Goal: Task Accomplishment & Management: Complete application form

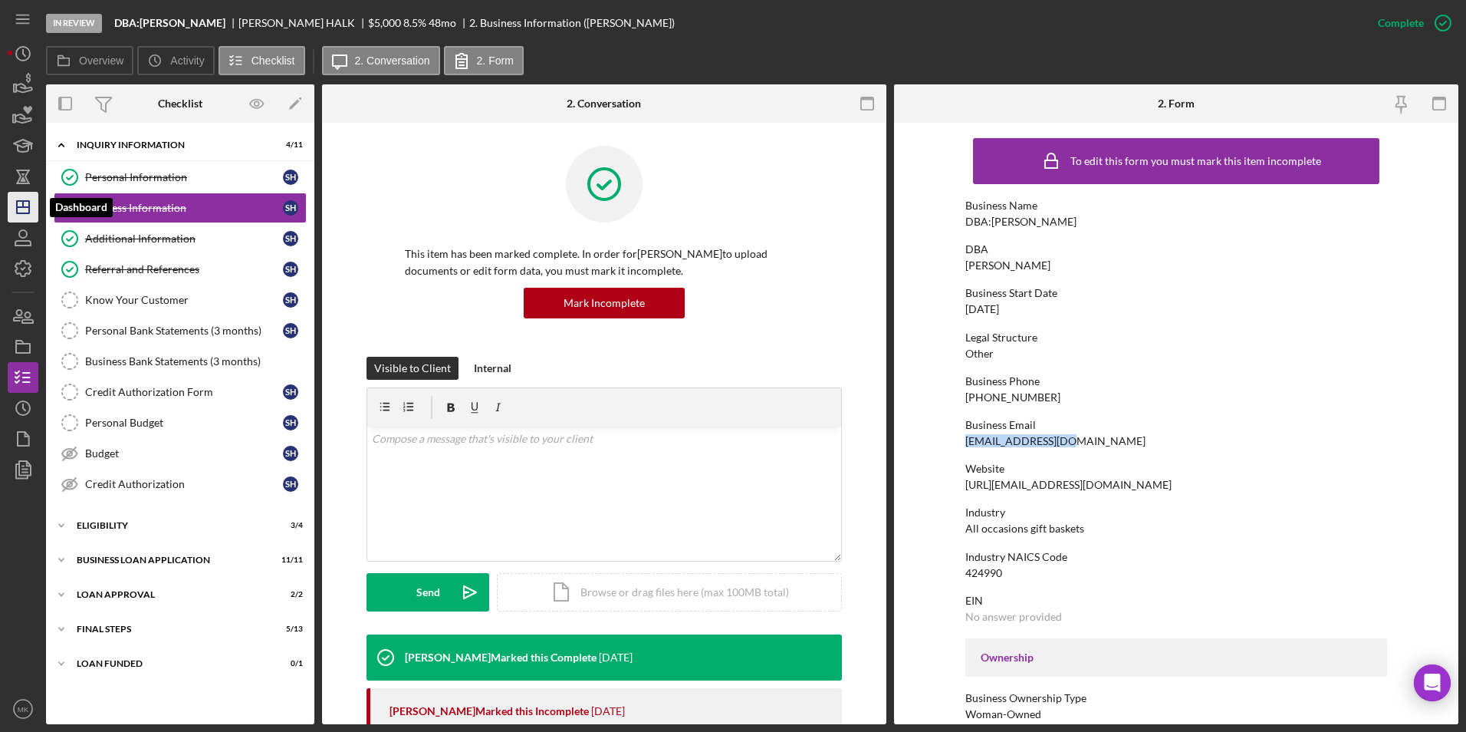
click at [23, 205] on line "button" at bounding box center [23, 204] width 0 height 6
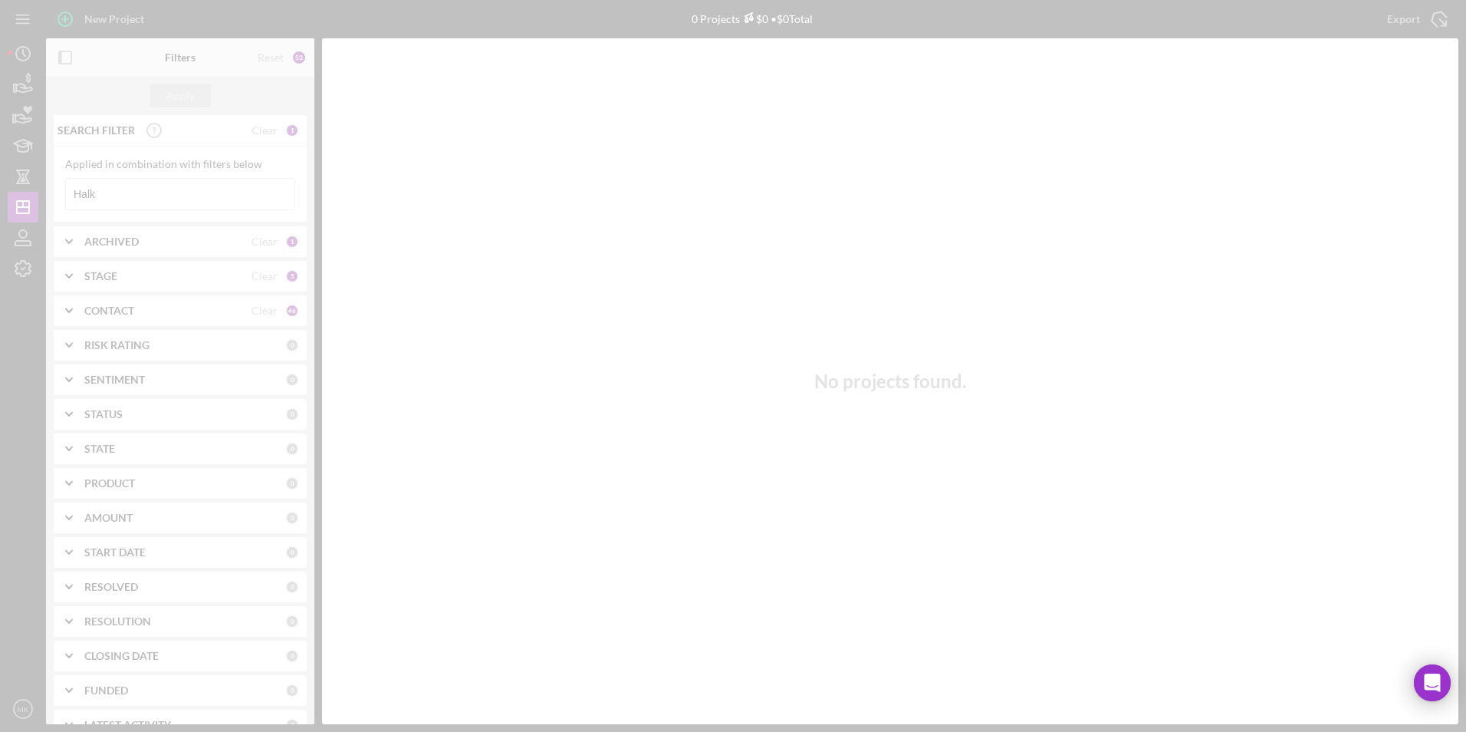
click at [160, 199] on div at bounding box center [733, 366] width 1466 height 732
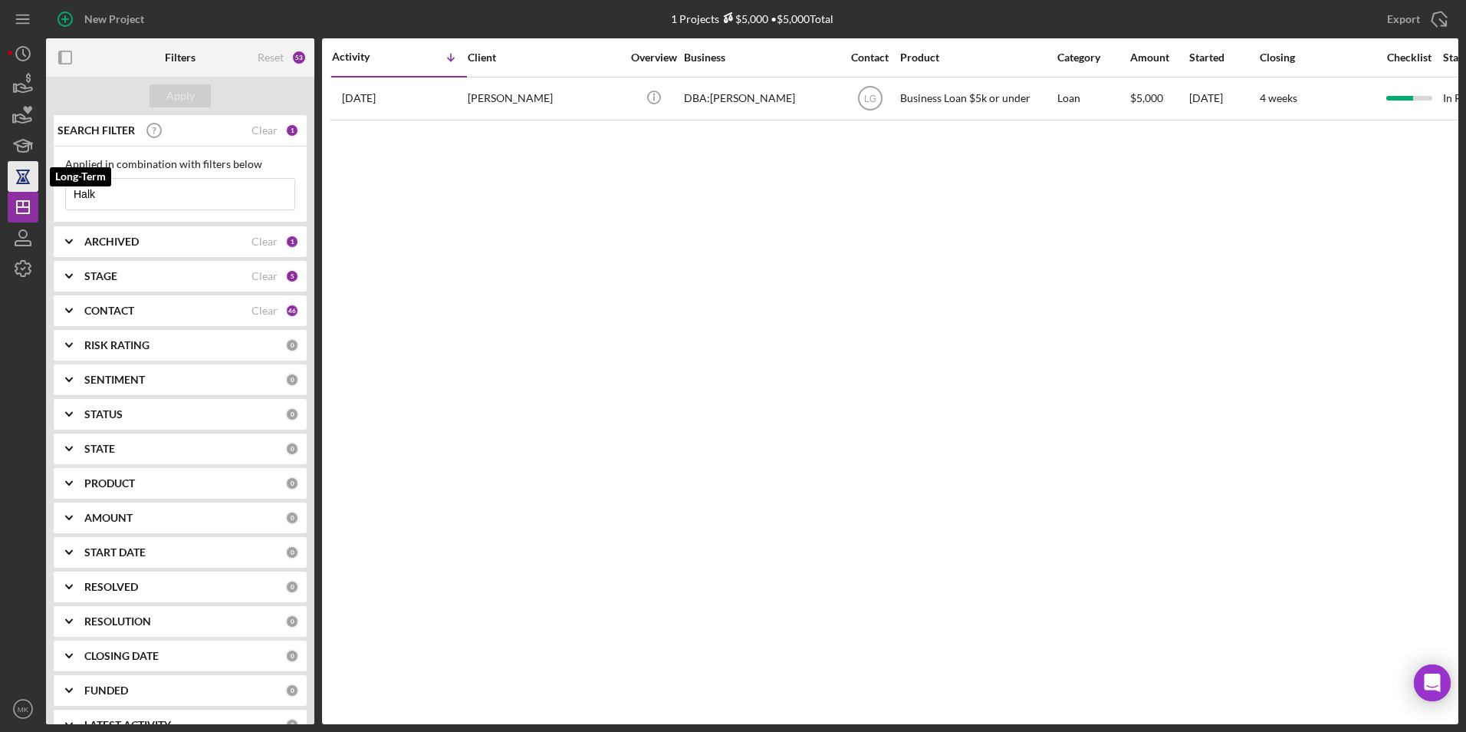
drag, startPoint x: 122, startPoint y: 196, endPoint x: 8, endPoint y: 176, distance: 115.2
click at [8, 176] on div "New Project 1 Projects $5,000 • $5,000 Total Halk Export Icon/Export Filters Re…" at bounding box center [733, 362] width 1451 height 724
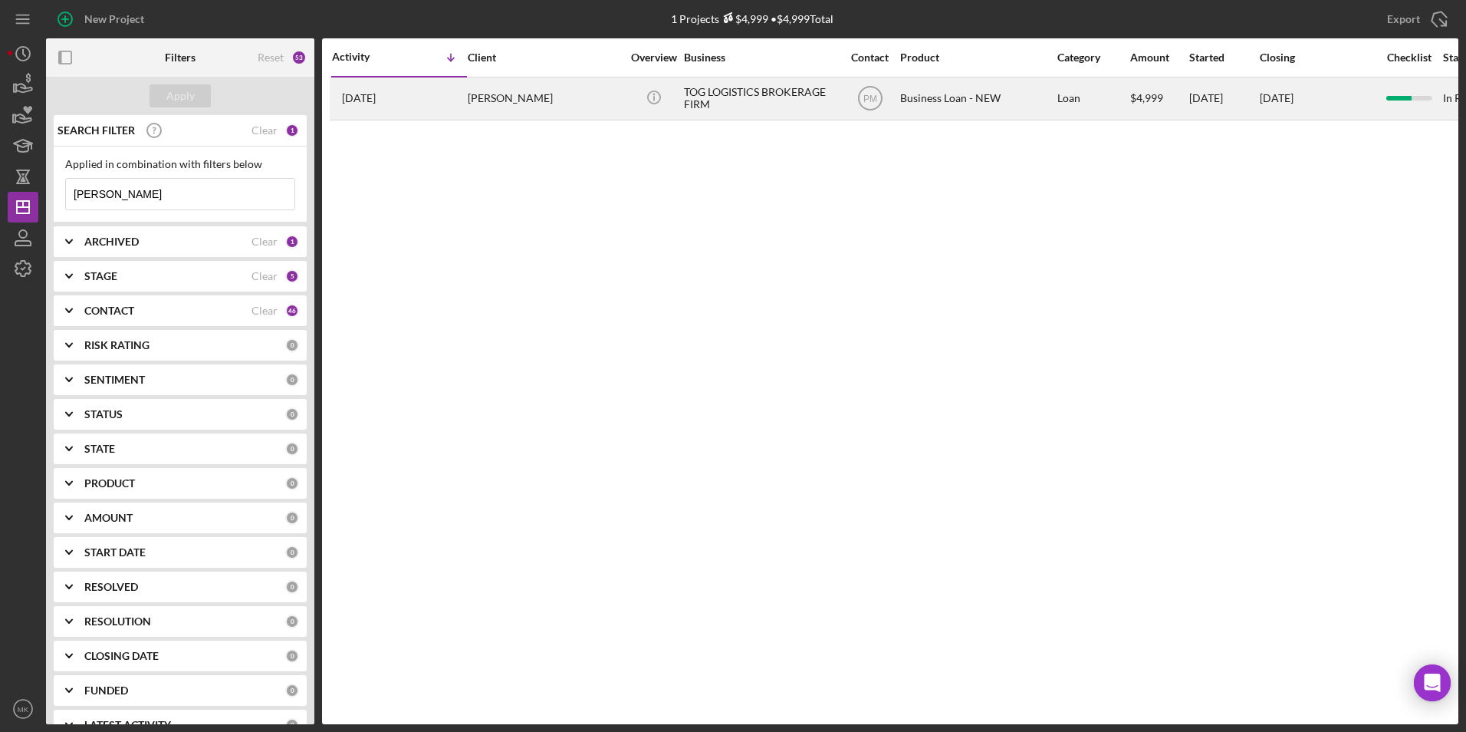
type input "Therron"
click at [517, 96] on div "[PERSON_NAME]" at bounding box center [544, 98] width 153 height 41
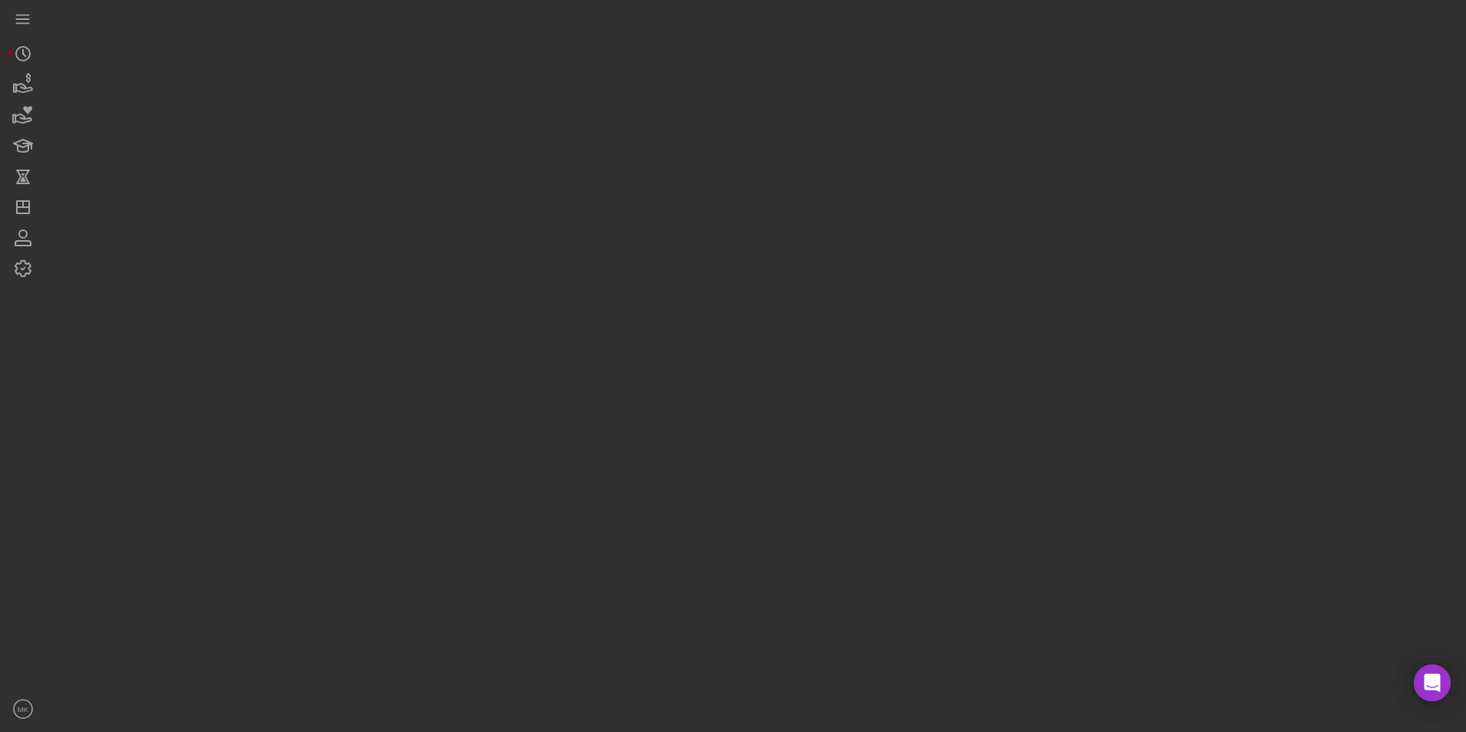
click at [517, 96] on div at bounding box center [752, 362] width 1412 height 724
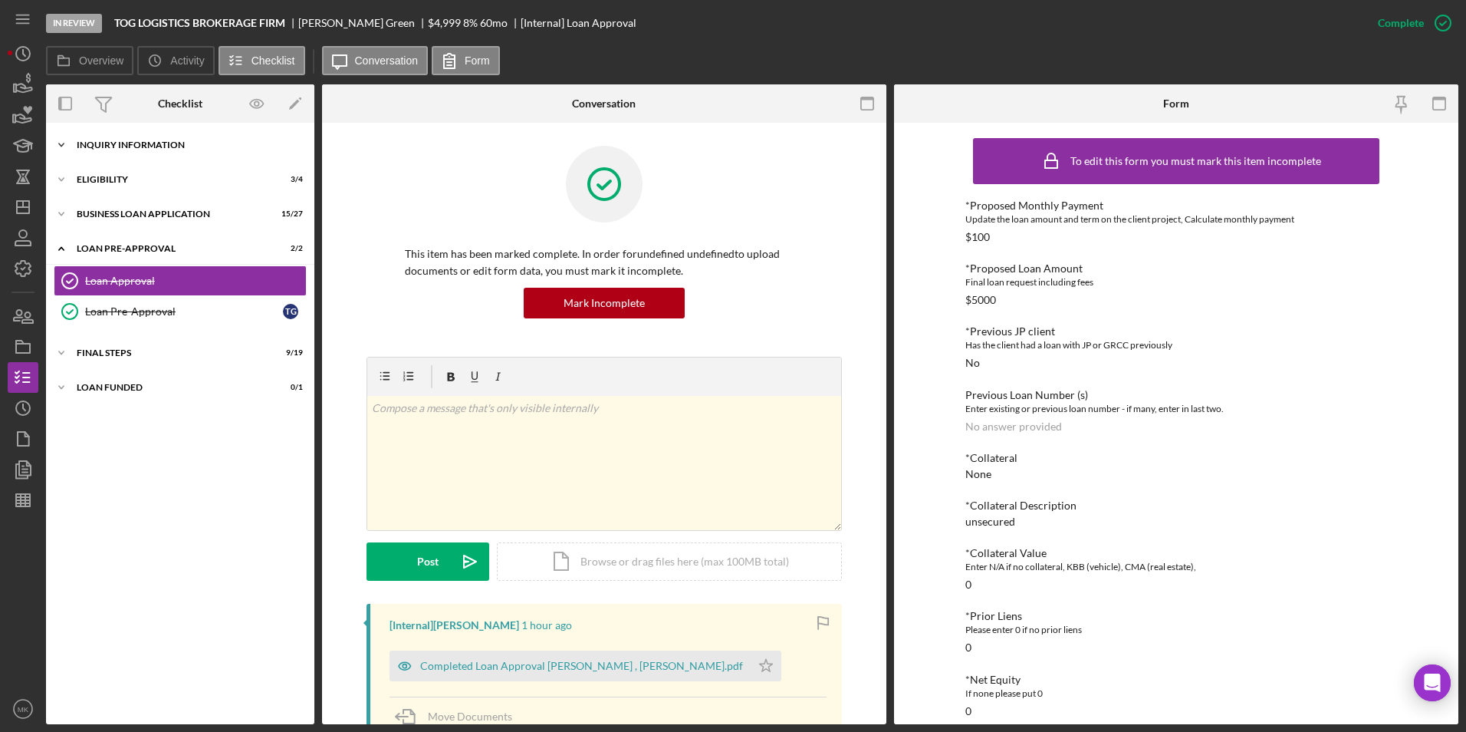
click at [167, 152] on div "Icon/Expander INQUIRY INFORMATION 7 / 11" at bounding box center [180, 145] width 268 height 31
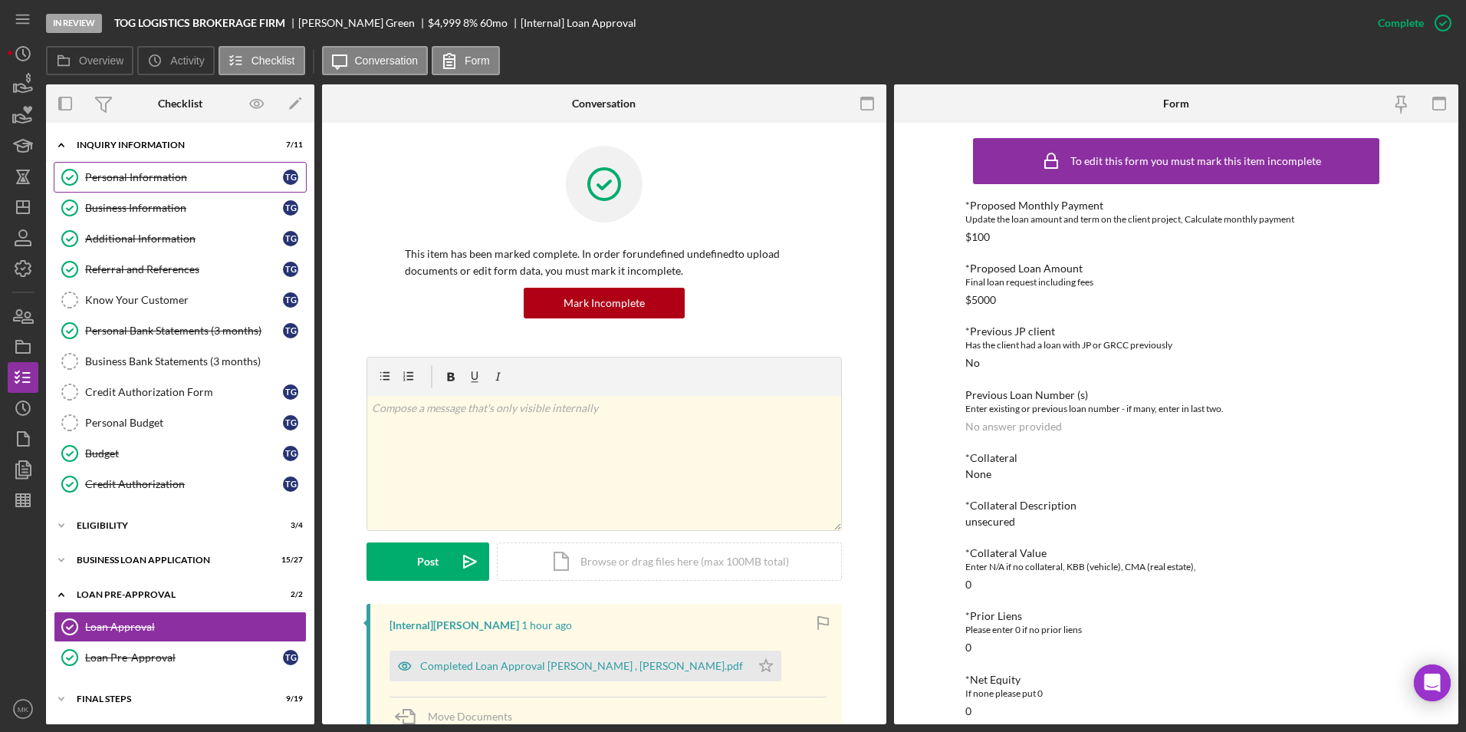
click at [159, 175] on div "Personal Information" at bounding box center [184, 177] width 198 height 12
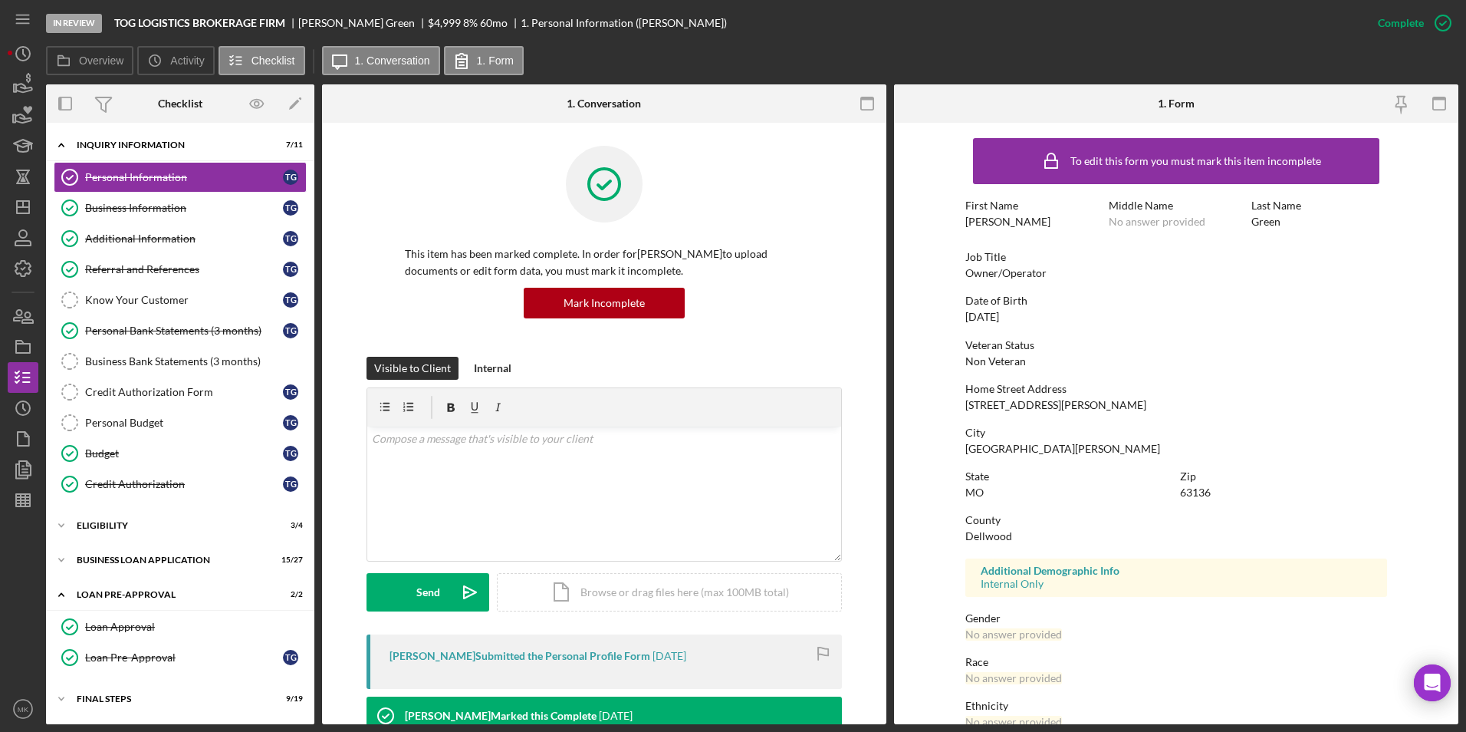
click at [1097, 308] on div "Date of Birth 01/25/1982" at bounding box center [1176, 308] width 422 height 28
drag, startPoint x: 1050, startPoint y: 405, endPoint x: 990, endPoint y: 403, distance: 59.8
click at [990, 403] on div "Home Street Address 9625 Newton Dr." at bounding box center [1176, 397] width 422 height 28
copy div "Newton Dr."
click at [182, 271] on div "Referral and References" at bounding box center [184, 269] width 198 height 12
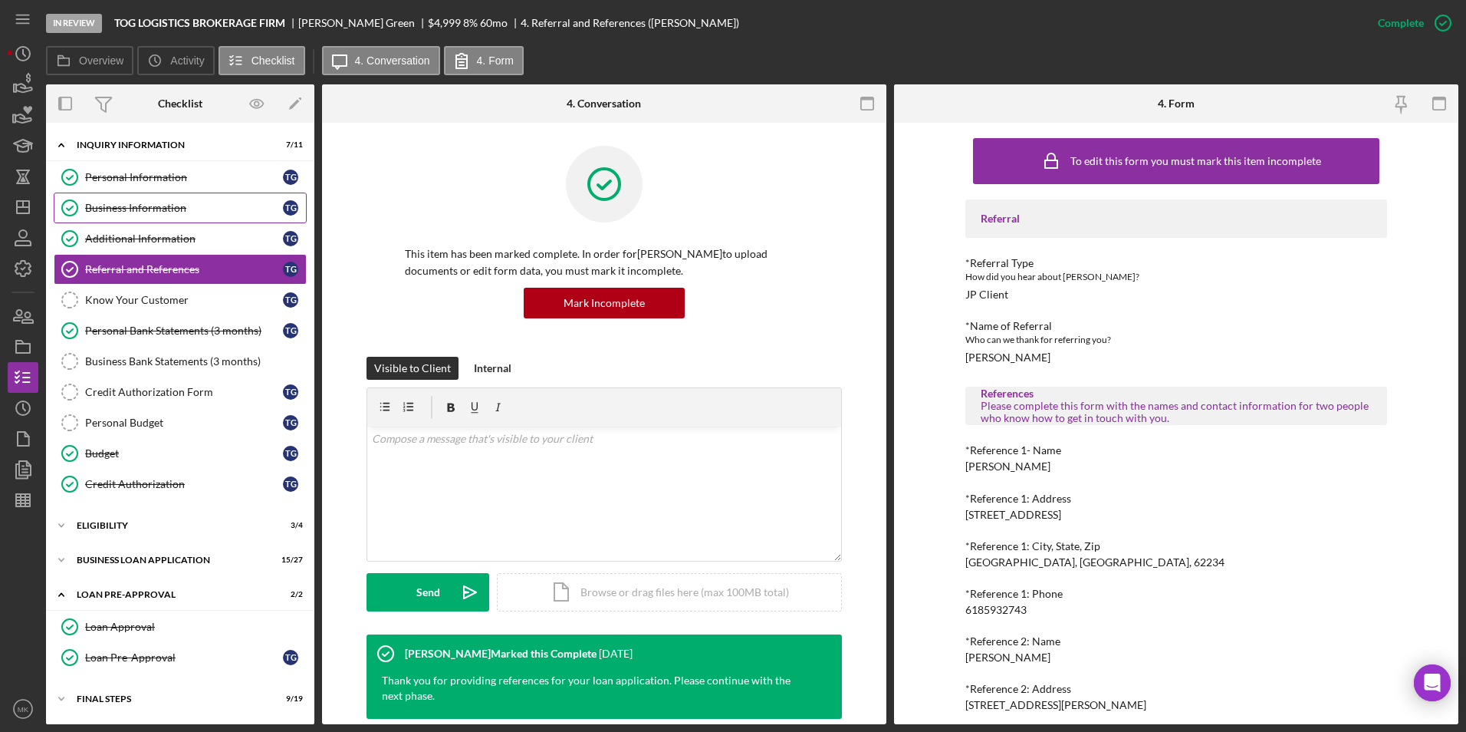
click at [168, 203] on div "Business Information" at bounding box center [184, 208] width 198 height 12
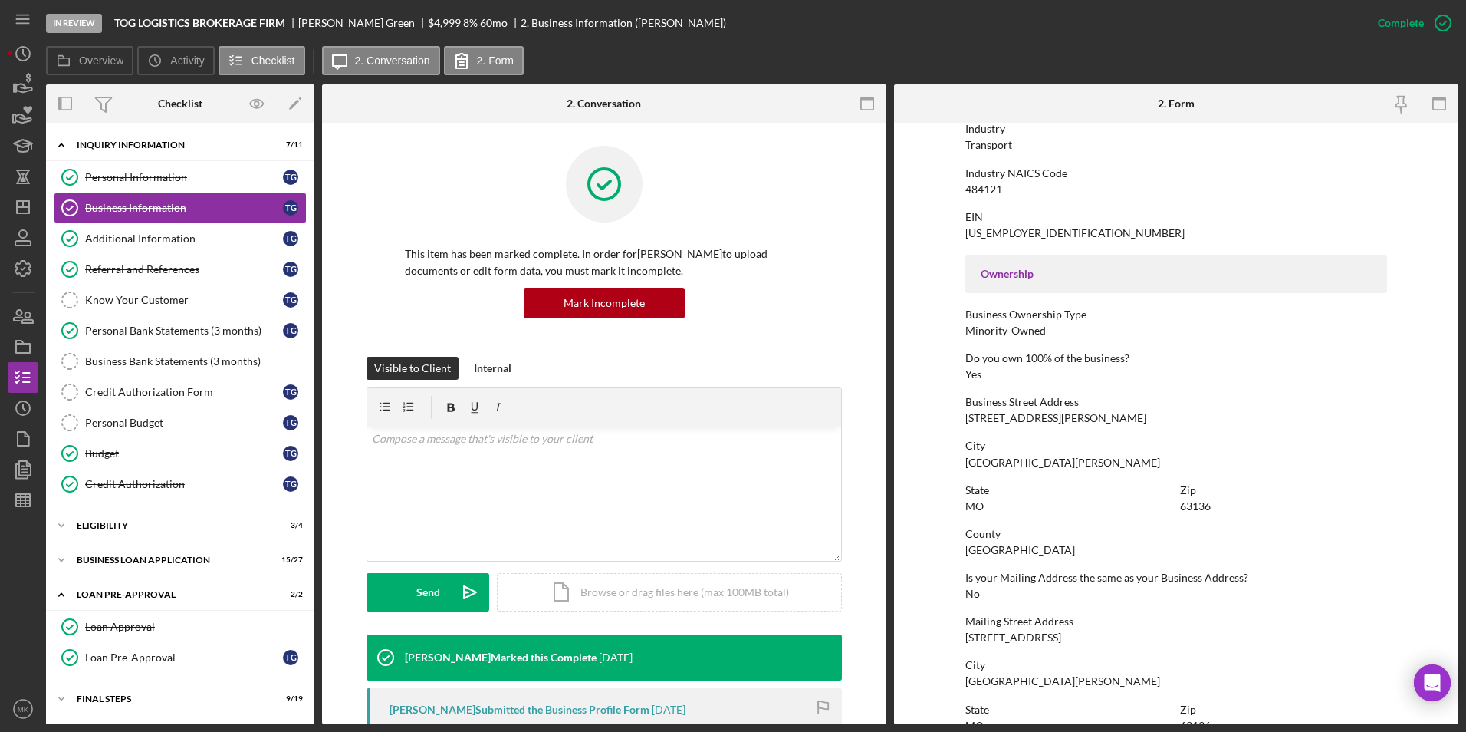
scroll to position [460, 0]
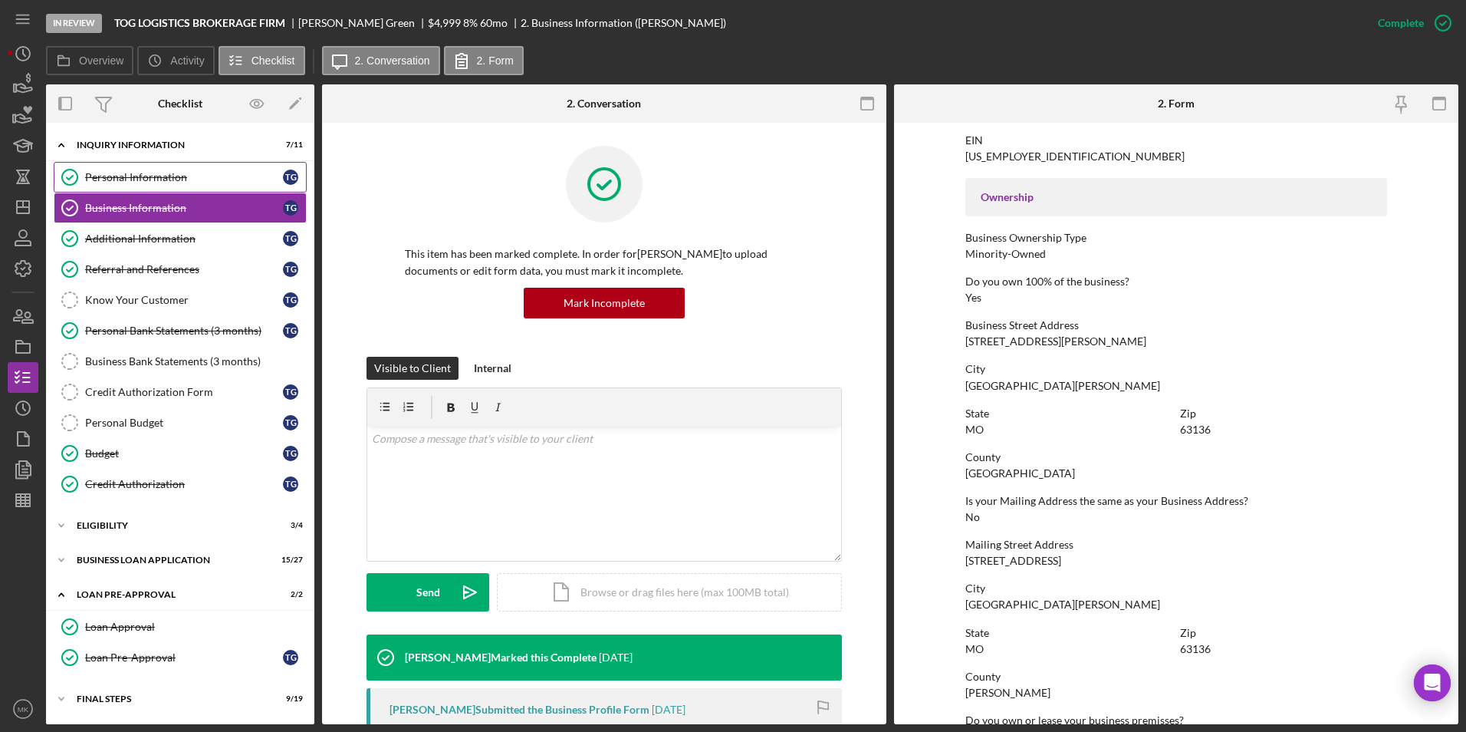
click at [131, 171] on div "Personal Information" at bounding box center [184, 177] width 198 height 12
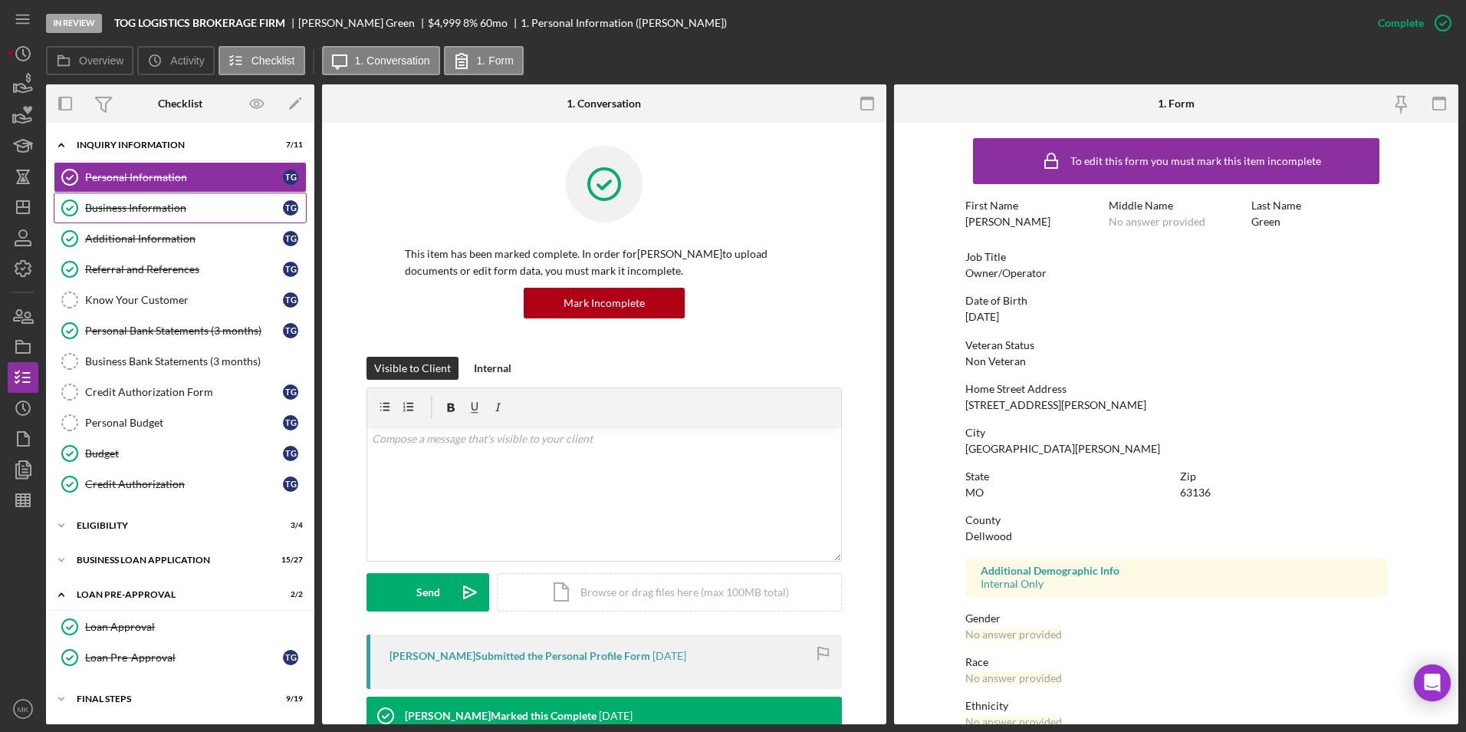
click at [156, 212] on div "Business Information" at bounding box center [184, 208] width 198 height 12
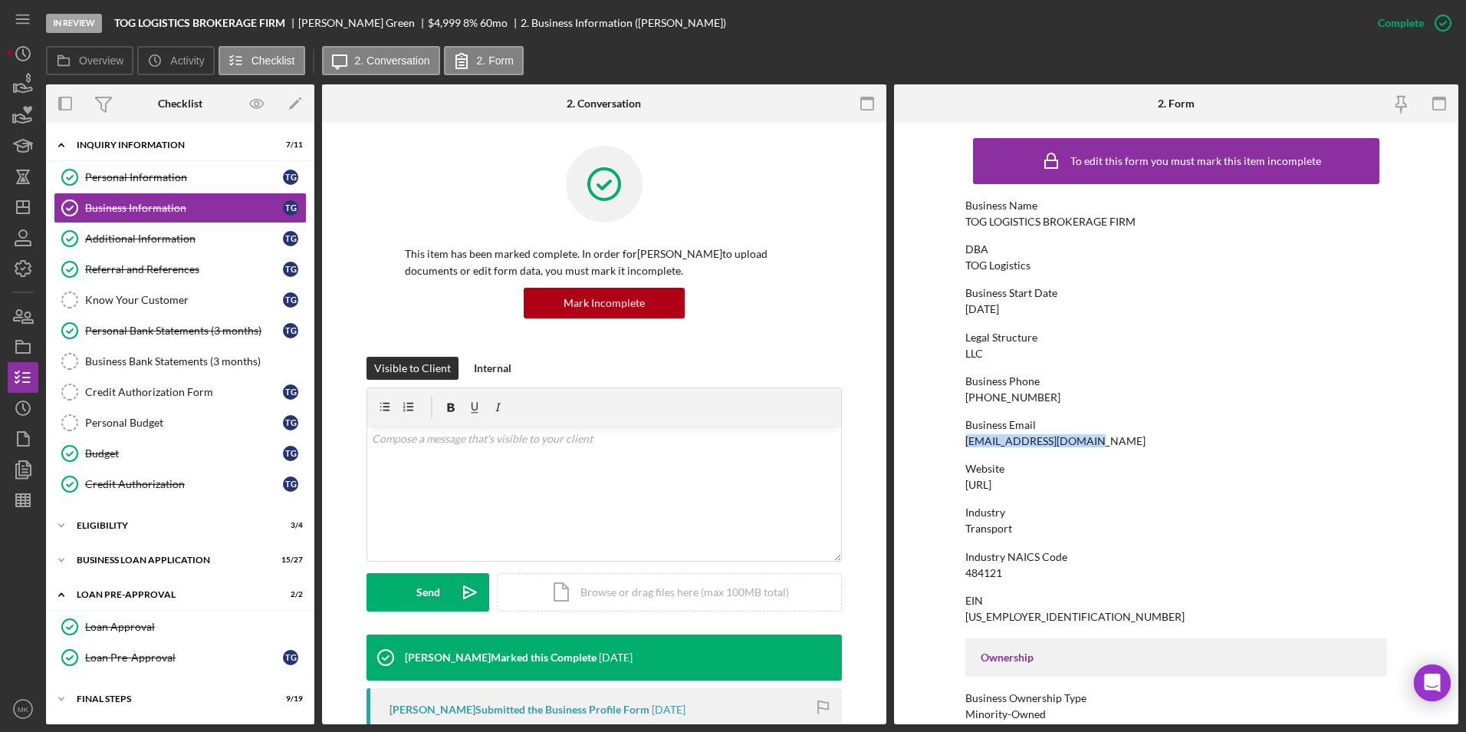
drag, startPoint x: 1106, startPoint y: 443, endPoint x: 948, endPoint y: 444, distance: 158.0
click at [948, 444] on form "To edit this form you must mark this item incomplete Business Name TOG LOGISTIC…" at bounding box center [1176, 423] width 564 height 601
copy div "therrongreen@gmail.com"
click at [112, 181] on div "Personal Information" at bounding box center [184, 177] width 198 height 12
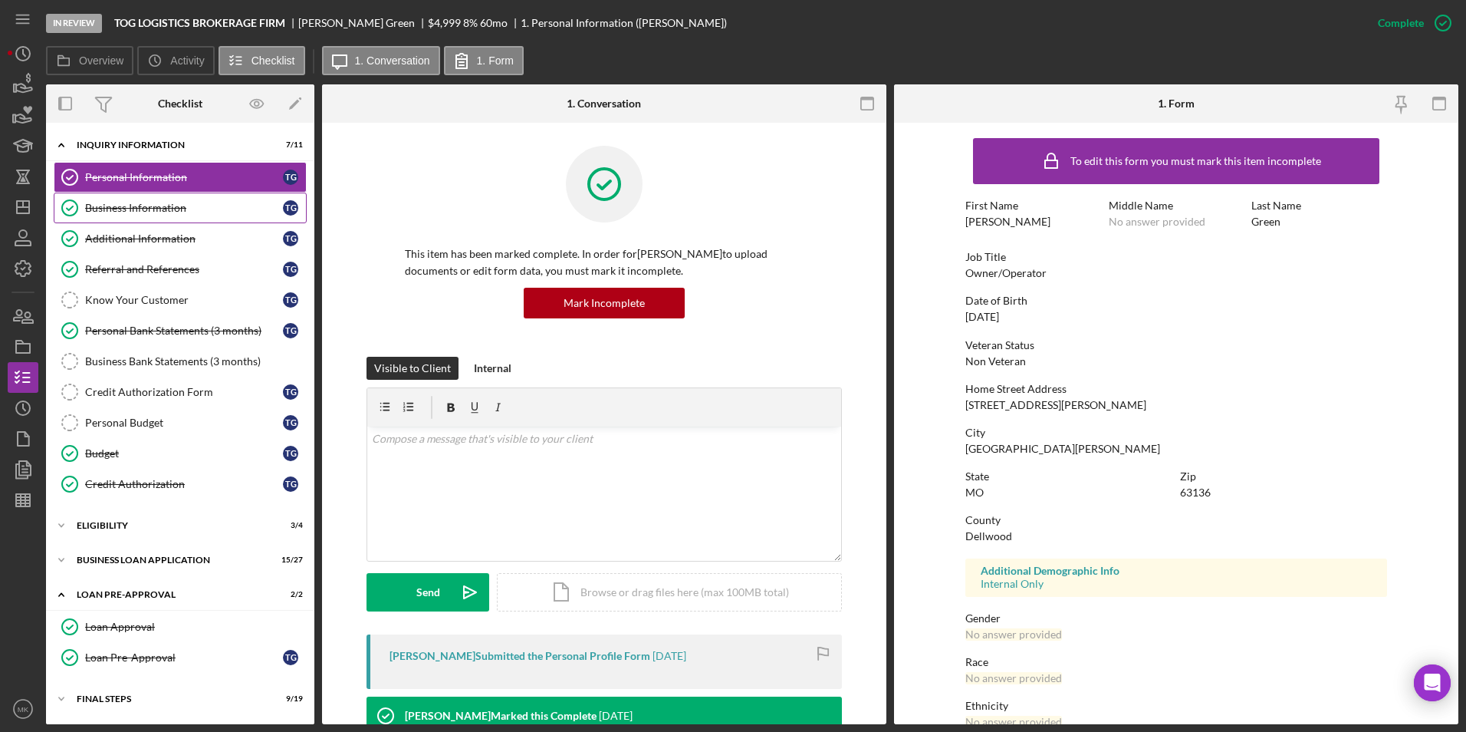
drag, startPoint x: 192, startPoint y: 201, endPoint x: 217, endPoint y: 206, distance: 25.0
click at [192, 202] on div "Business Information" at bounding box center [184, 208] width 198 height 12
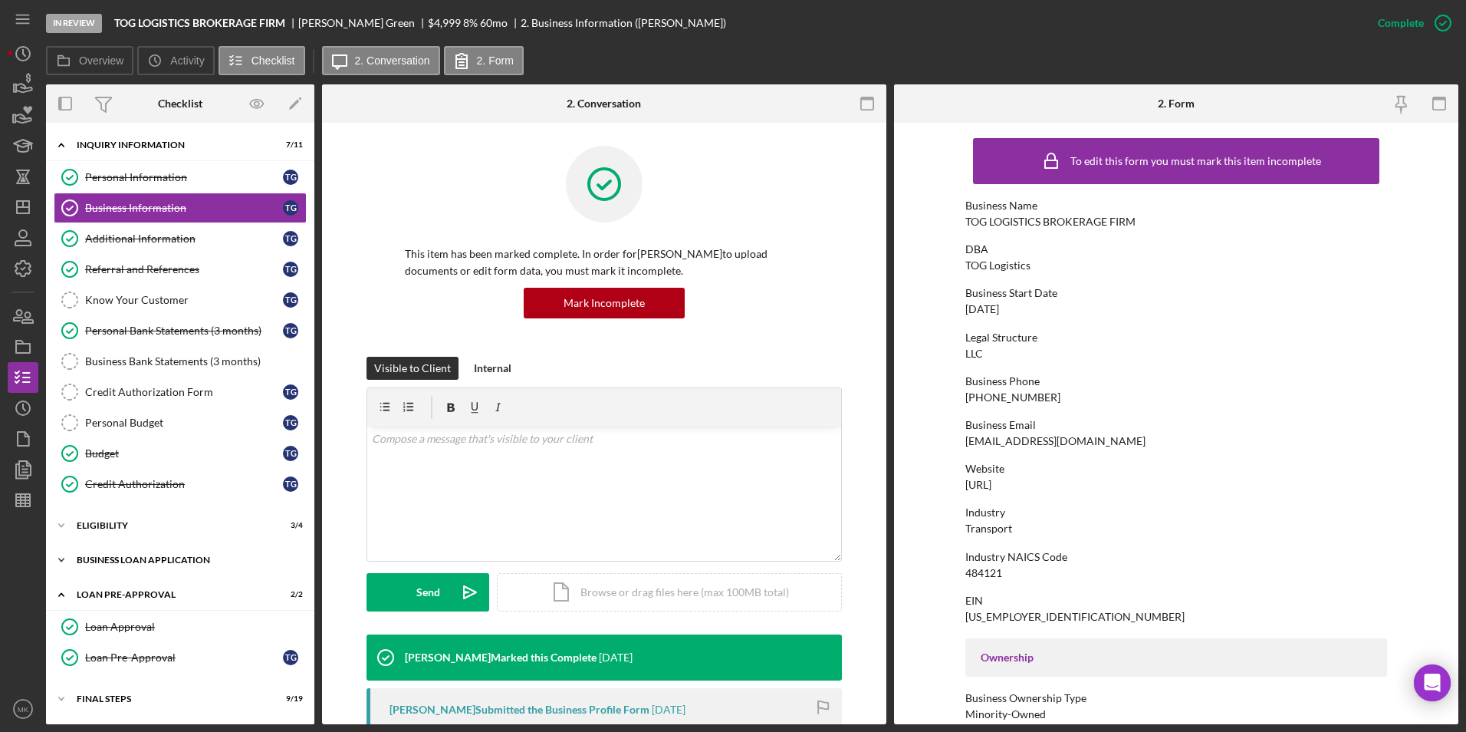
click at [205, 559] on div "BUSINESS LOAN APPLICATION" at bounding box center [186, 559] width 219 height 9
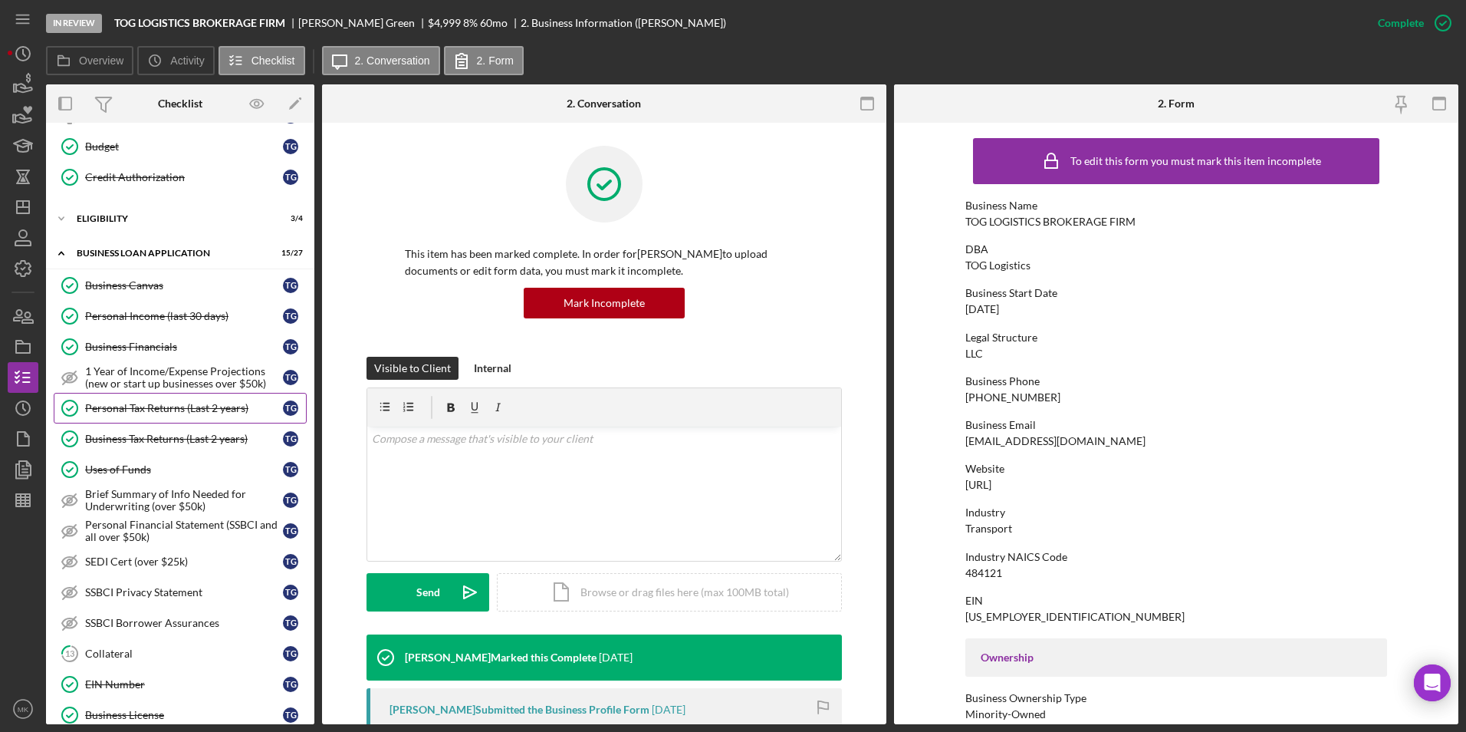
scroll to position [460, 0]
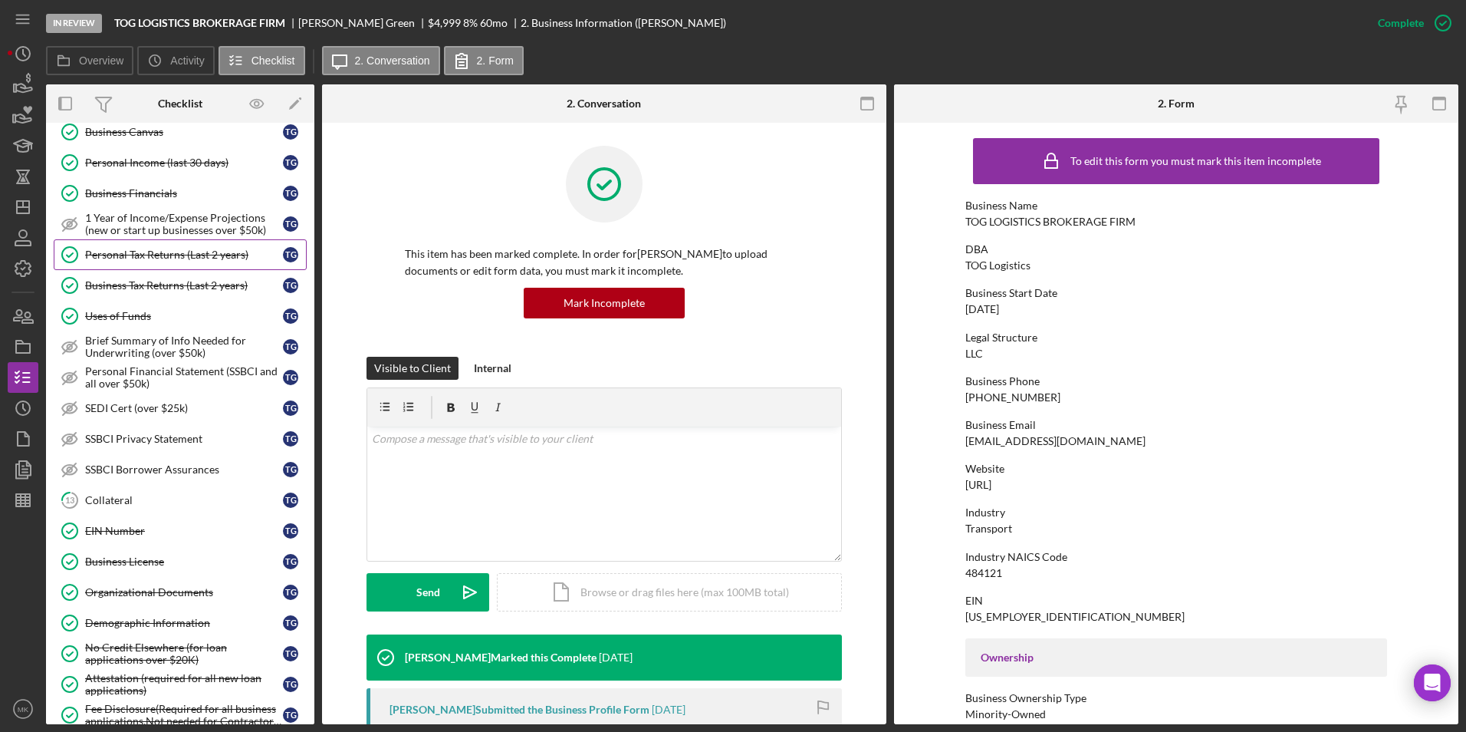
click at [207, 564] on div "Business License" at bounding box center [184, 561] width 198 height 12
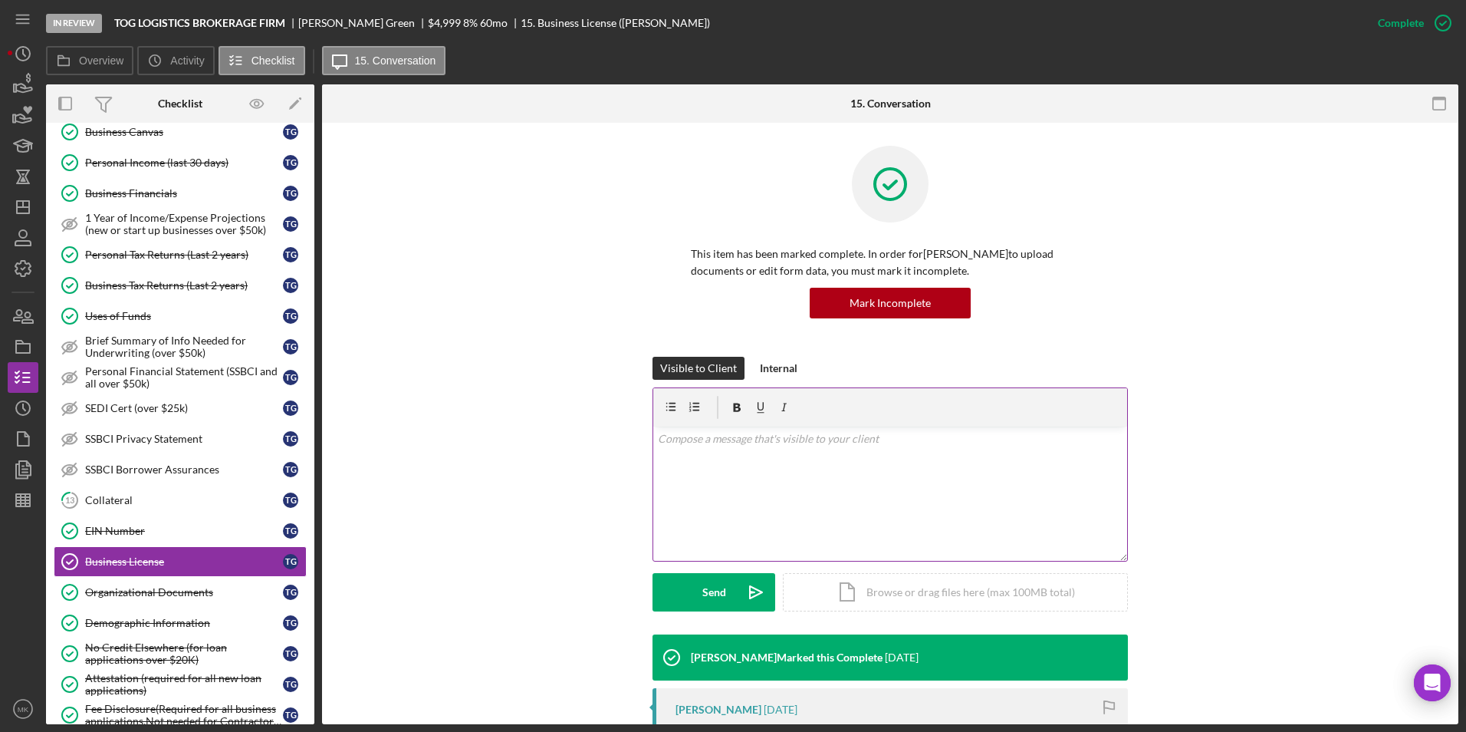
scroll to position [230, 0]
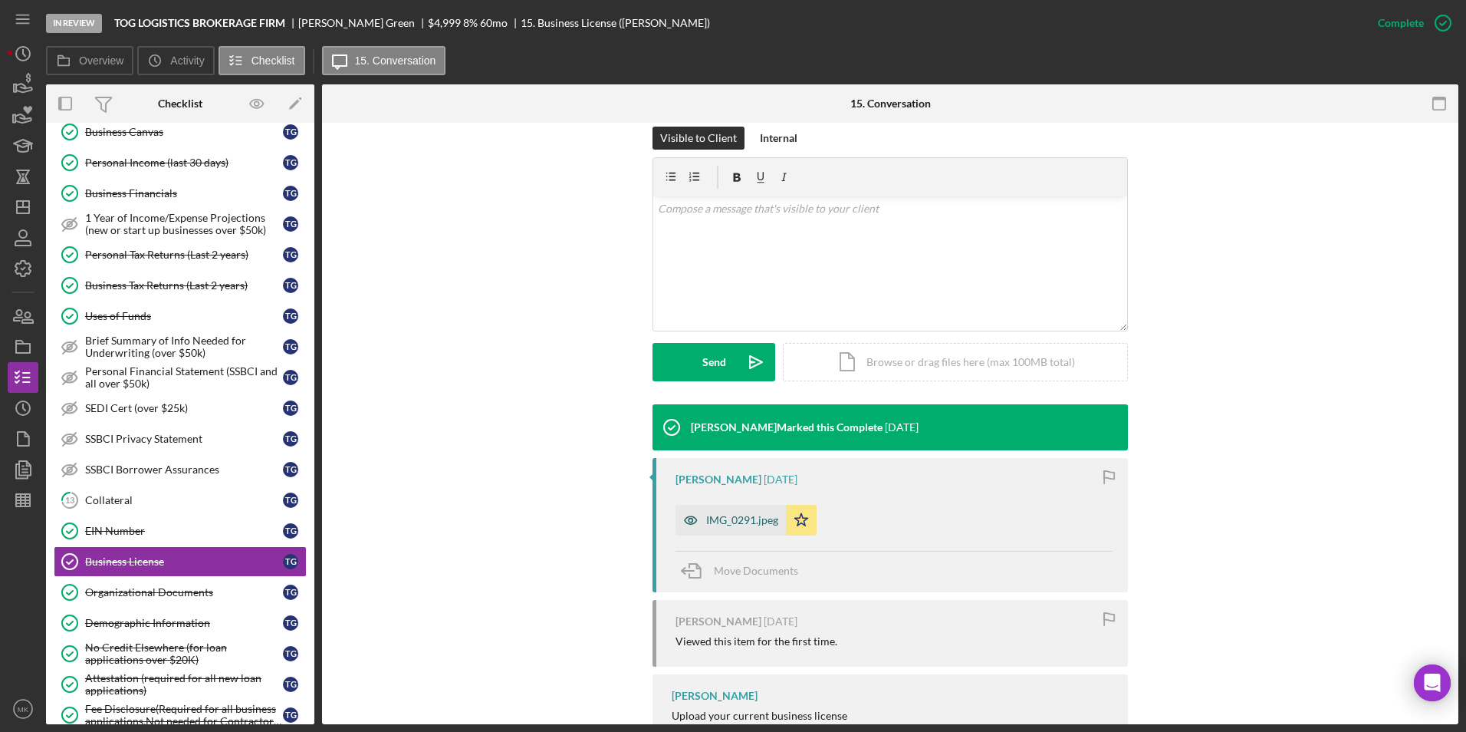
click at [718, 518] on div "IMG_0291.jpeg" at bounding box center [742, 520] width 72 height 12
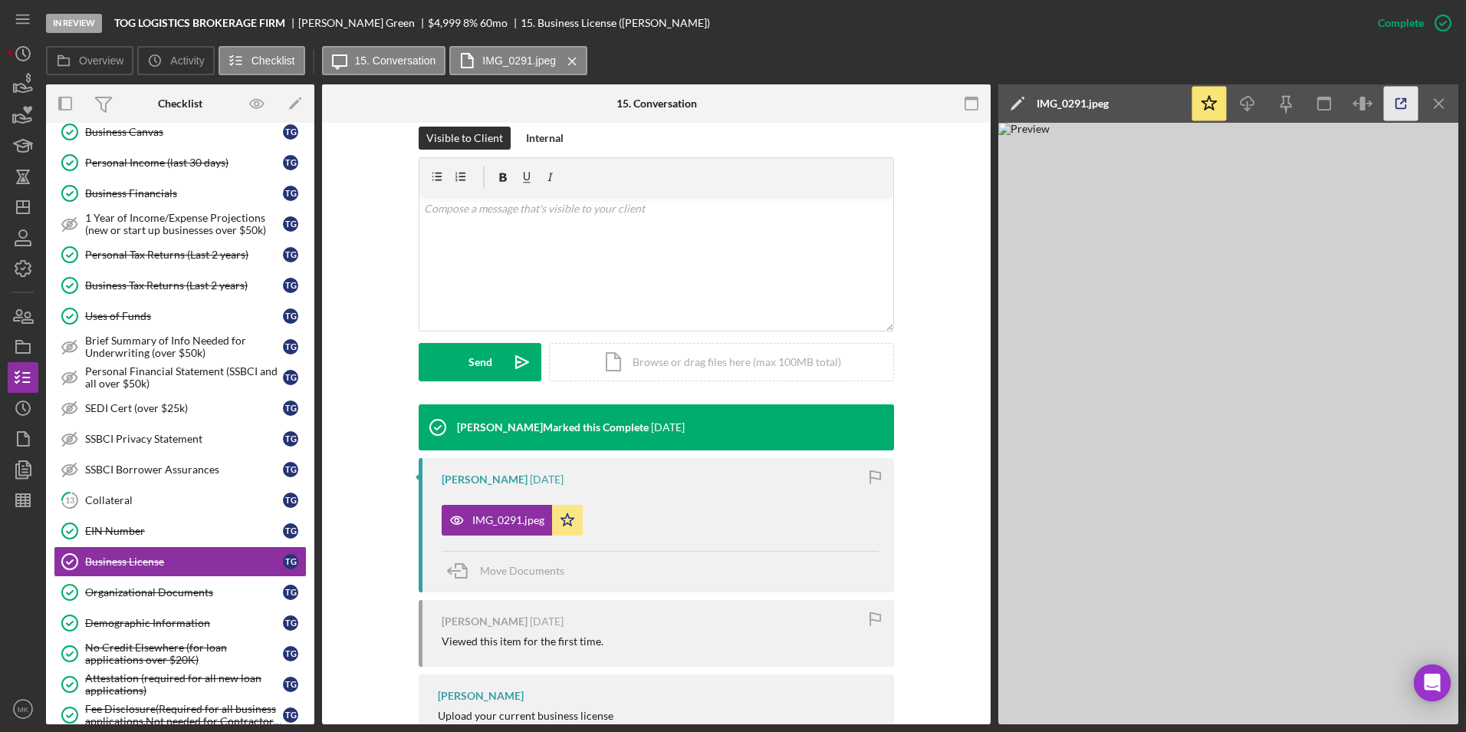
click at [1403, 104] on icon "button" at bounding box center [1401, 104] width 35 height 35
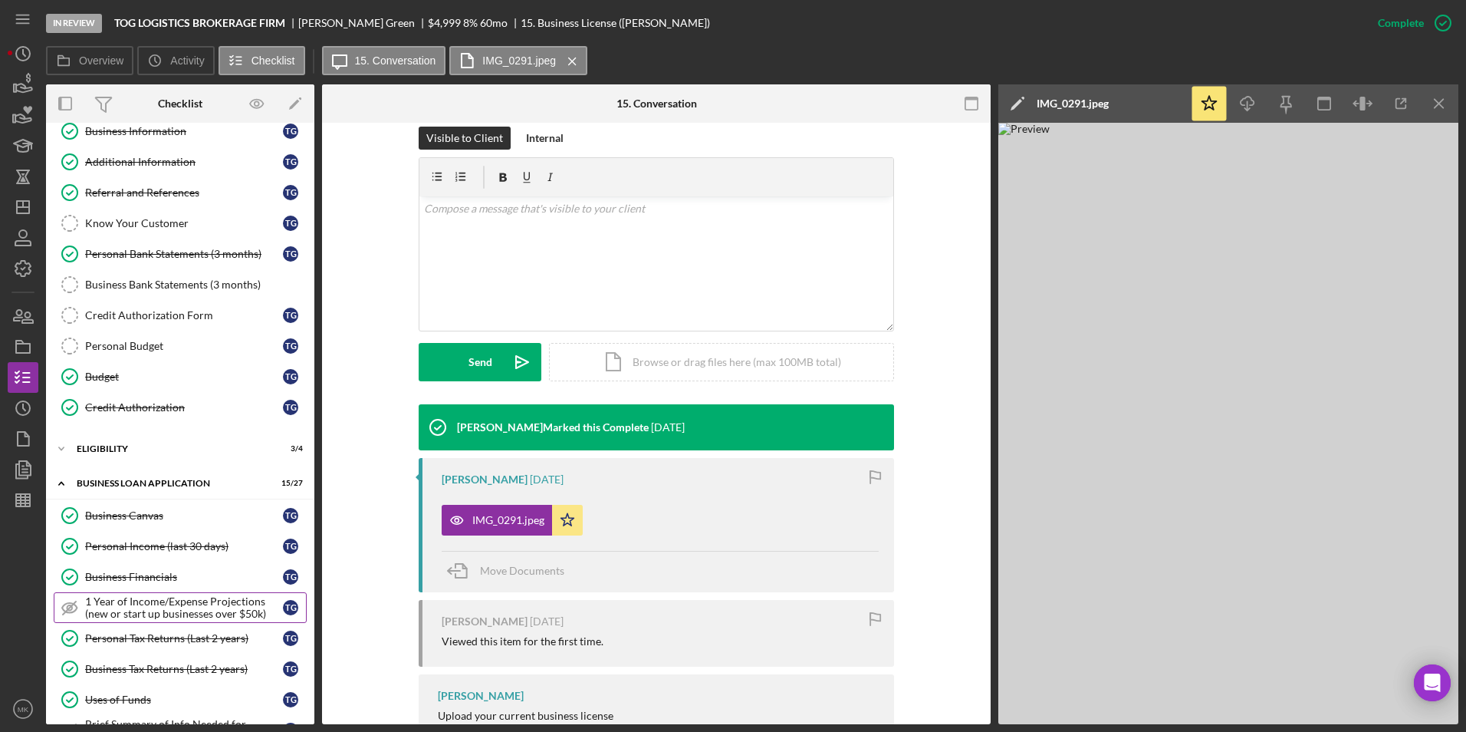
scroll to position [0, 0]
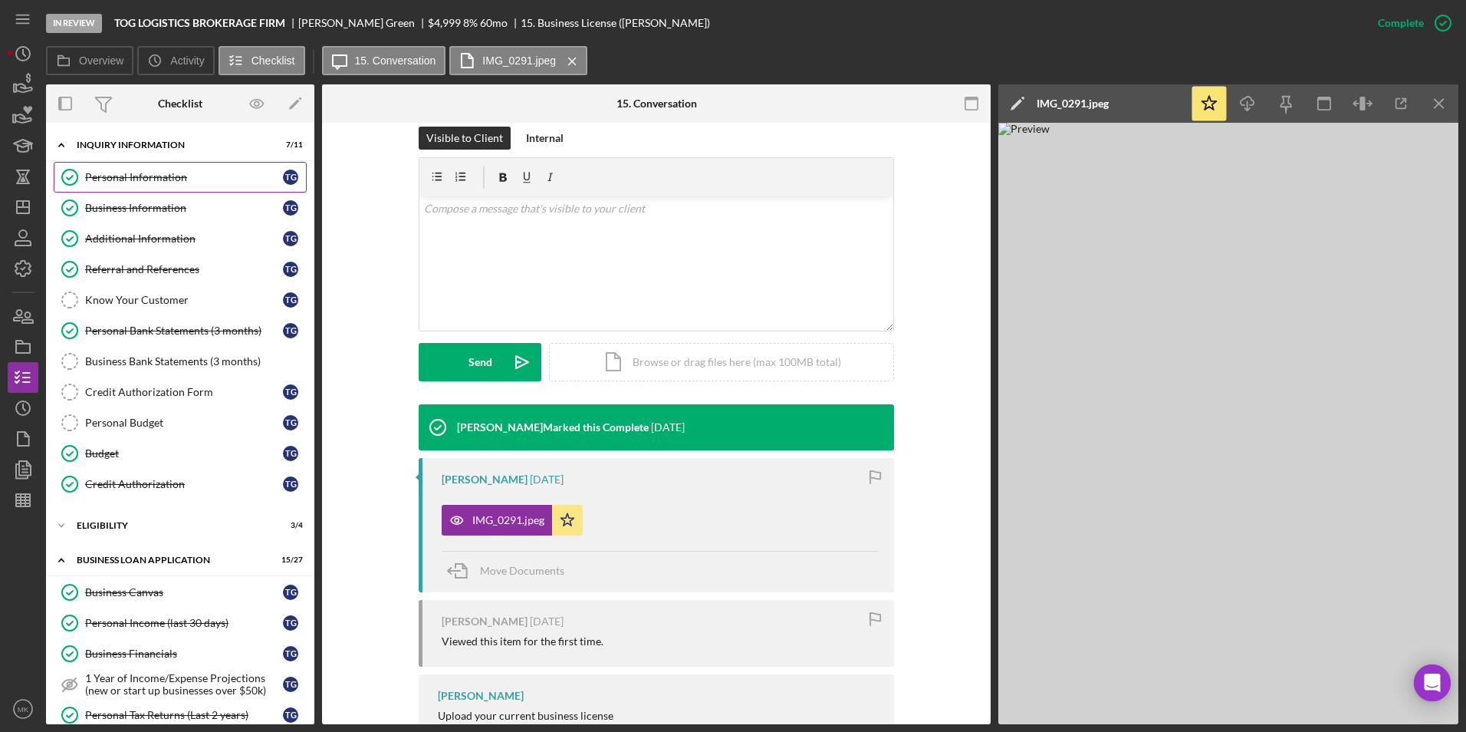
click at [122, 181] on div "Personal Information" at bounding box center [184, 177] width 198 height 12
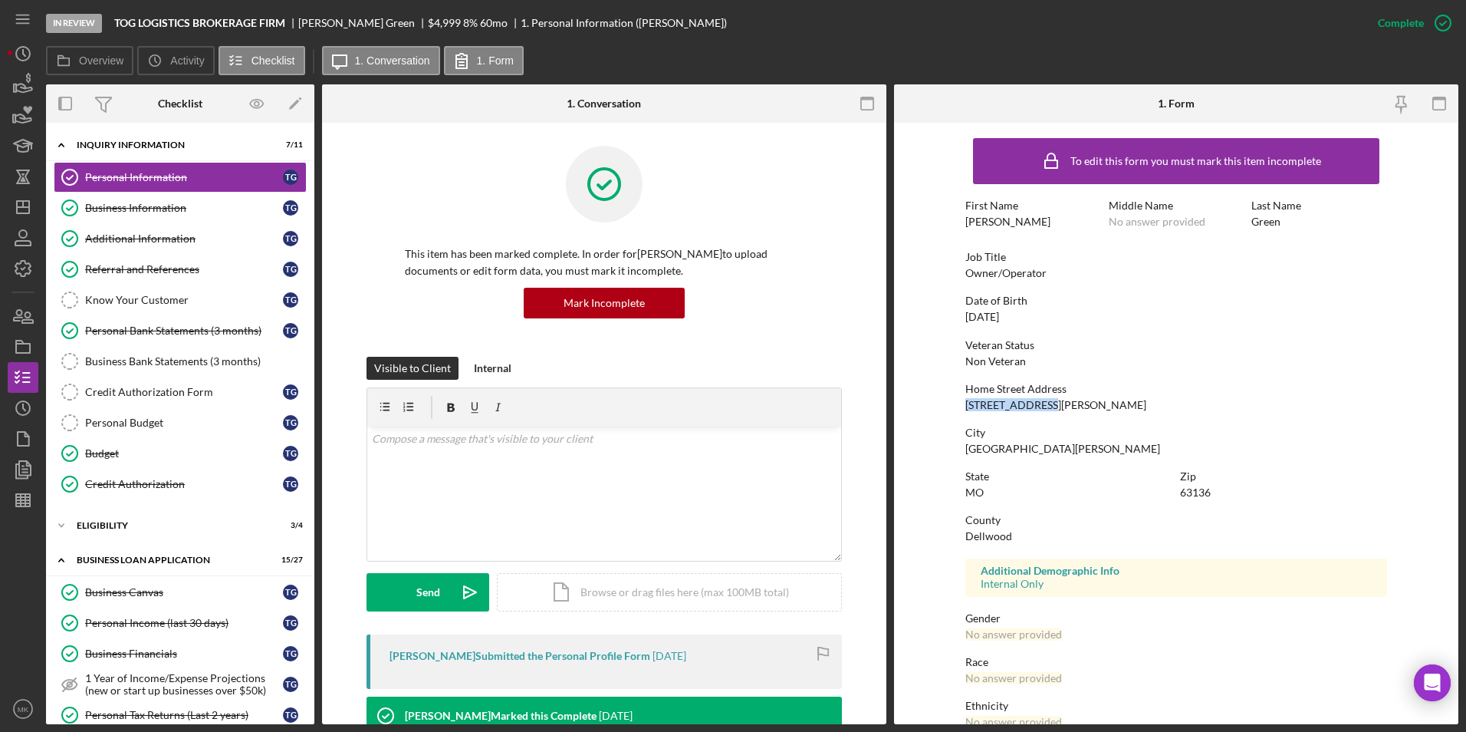
drag, startPoint x: 1044, startPoint y: 399, endPoint x: 966, endPoint y: 405, distance: 77.7
click at [966, 405] on div "9625 Newton Dr." at bounding box center [1055, 405] width 181 height 12
copy div "9625 Newton Dr."
click at [143, 249] on link "Additional Information Additional Information T G" at bounding box center [180, 238] width 253 height 31
